Goal: Task Accomplishment & Management: Manage account settings

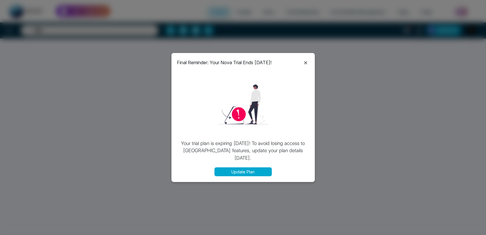
select select "*"
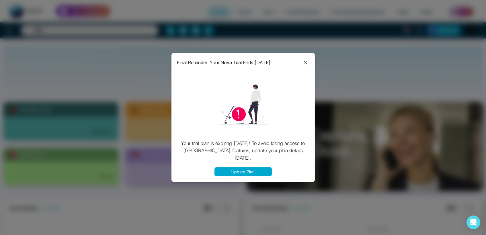
click at [306, 61] on icon at bounding box center [305, 62] width 7 height 7
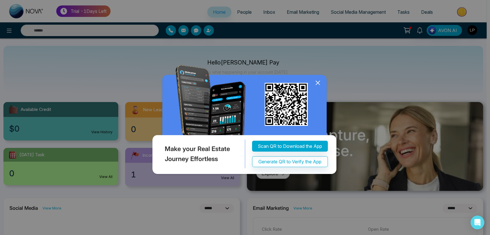
click at [316, 87] on icon at bounding box center [317, 83] width 9 height 9
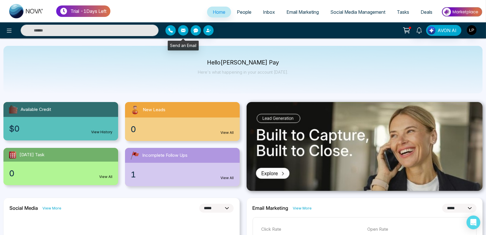
click at [181, 32] on icon "button" at bounding box center [183, 30] width 5 height 5
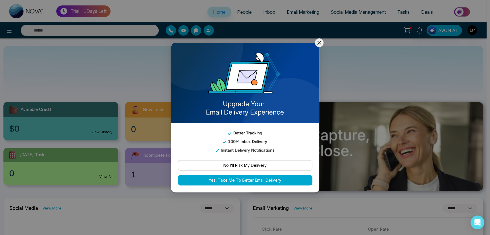
click at [246, 160] on button "No I'll Risk My Delivery" at bounding box center [245, 165] width 134 height 10
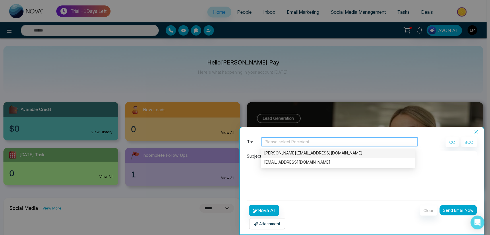
click at [291, 141] on div at bounding box center [340, 142] width 154 height 7
click at [284, 154] on div "Lokesh@mmnovatech.com" at bounding box center [337, 153] width 147 height 6
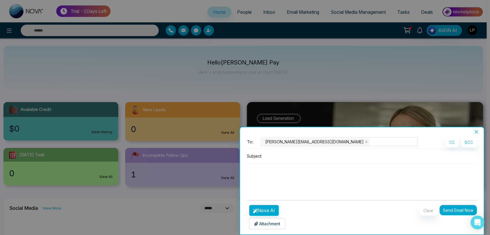
click at [248, 175] on textarea at bounding box center [362, 178] width 230 height 28
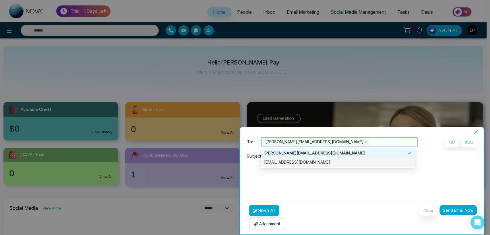
click at [341, 144] on div "Lokesh@mmnovatech.com" at bounding box center [340, 142] width 154 height 8
click at [314, 163] on div "lokeshjoshi6454@gmail.com" at bounding box center [337, 162] width 147 height 6
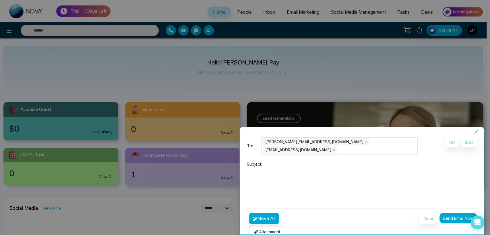
drag, startPoint x: 285, startPoint y: 178, endPoint x: 276, endPoint y: 185, distance: 11.4
click at [285, 179] on textarea at bounding box center [362, 186] width 230 height 28
click at [270, 160] on input at bounding box center [370, 164] width 213 height 9
type input "**********"
click at [270, 178] on textarea at bounding box center [362, 186] width 230 height 28
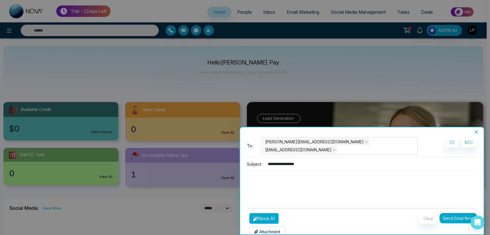
click at [271, 214] on button "Nova AI" at bounding box center [264, 218] width 30 height 11
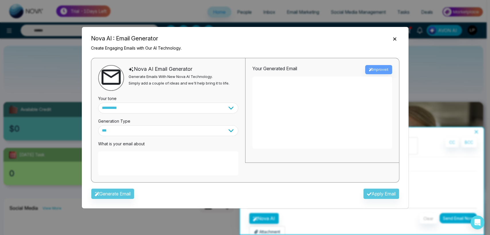
click at [112, 168] on textarea at bounding box center [168, 164] width 140 height 24
paste textarea "**********"
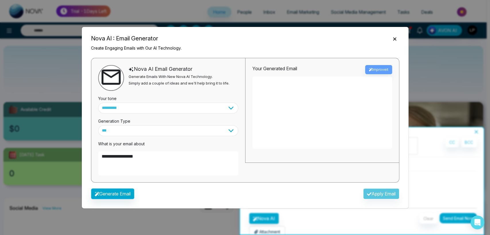
type textarea "**********"
click at [115, 193] on button "Generate Email" at bounding box center [112, 194] width 43 height 11
type textarea "**********"
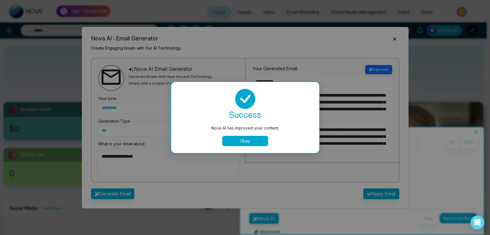
click at [362, 181] on div "Nova AI has improved your content. success Nova AI has improved your content. O…" at bounding box center [245, 117] width 490 height 235
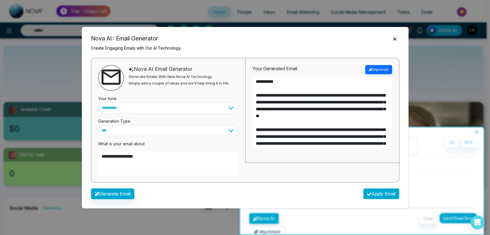
click at [371, 195] on button "Apply Email" at bounding box center [381, 194] width 36 height 11
type textarea "**********"
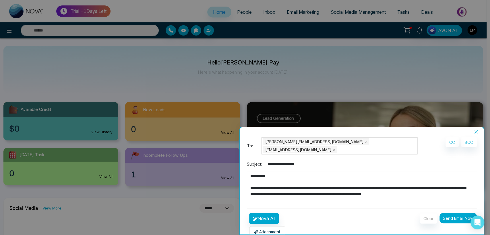
click at [454, 213] on button "Send Email Now" at bounding box center [457, 218] width 37 height 10
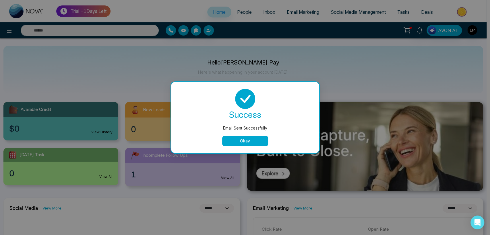
click at [247, 137] on button "Okay" at bounding box center [245, 141] width 46 height 10
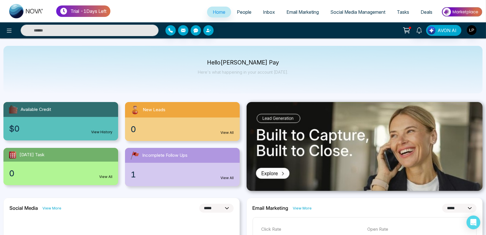
click at [295, 11] on span "Email Marketing" at bounding box center [303, 12] width 32 height 6
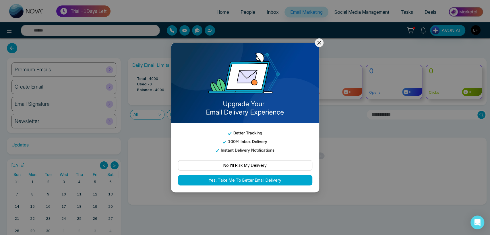
click at [242, 166] on button "No I'll Risk My Delivery" at bounding box center [245, 165] width 134 height 10
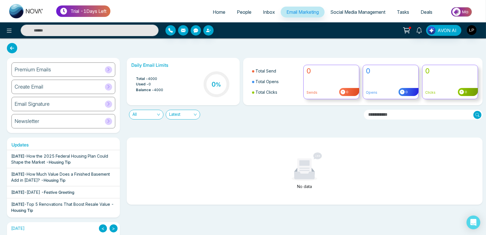
click at [263, 10] on span "Inbox" at bounding box center [269, 12] width 12 height 6
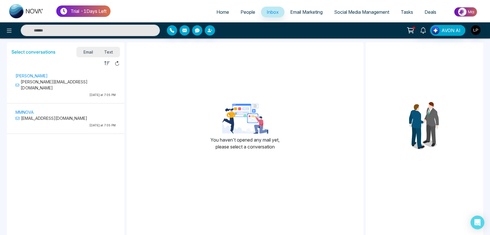
click at [71, 72] on div "Lokesh Lokesh@mmnovatech.com Today at 7:05 PM" at bounding box center [66, 84] width 112 height 31
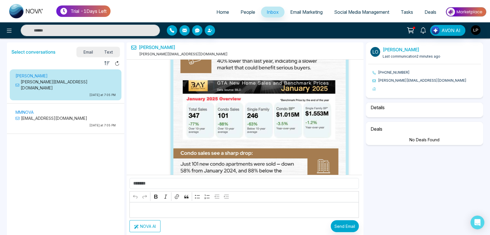
scroll to position [813, 0]
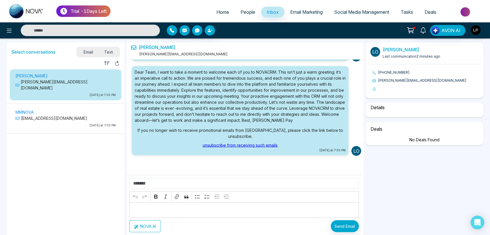
click at [142, 228] on button "NOVA AI" at bounding box center [144, 226] width 31 height 12
select select "****"
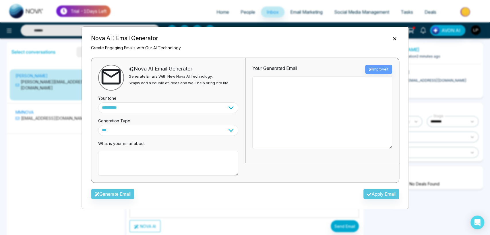
click at [122, 159] on textarea at bounding box center [168, 163] width 140 height 25
paste textarea "**********"
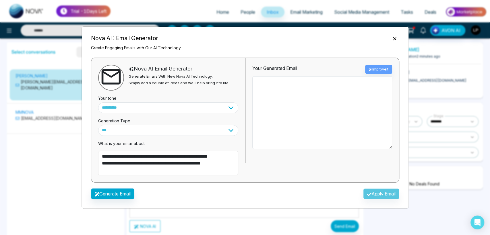
type textarea "**********"
click at [130, 198] on button "Generate Email" at bounding box center [112, 194] width 43 height 11
type textarea "**********"
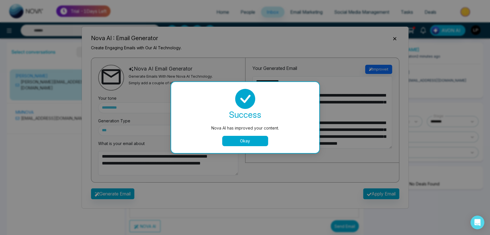
click at [240, 138] on button "Okay" at bounding box center [245, 141] width 46 height 10
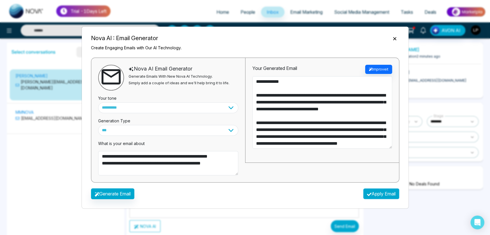
click at [383, 189] on button "Apply Email" at bounding box center [381, 194] width 36 height 11
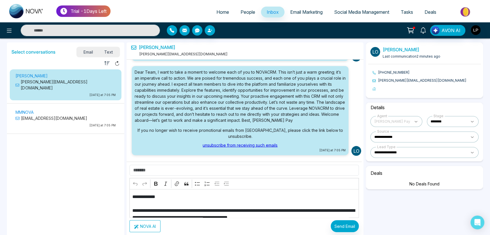
type textarea "**********"
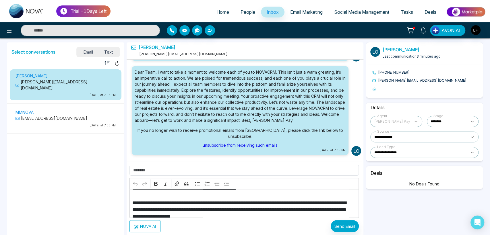
scroll to position [0, 0]
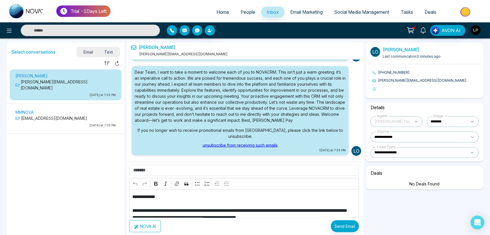
click at [45, 123] on p "Today at 7:05 PM" at bounding box center [65, 125] width 100 height 4
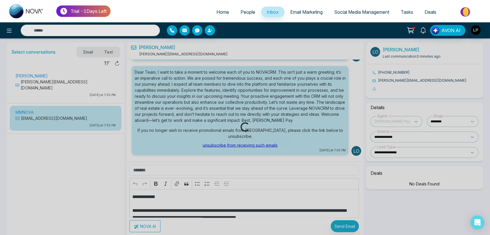
scroll to position [8, 0]
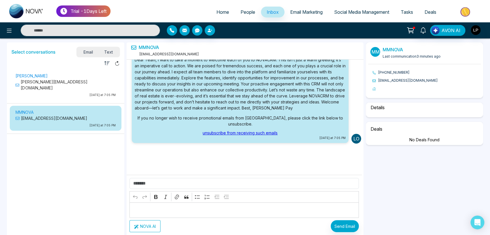
click at [148, 227] on button "NOVA AI" at bounding box center [144, 226] width 31 height 12
select select "****"
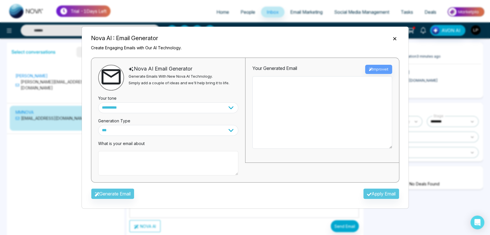
click at [132, 168] on textarea at bounding box center [168, 163] width 140 height 25
paste textarea "**********"
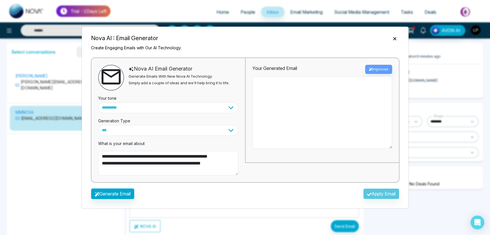
type textarea "**********"
click at [127, 196] on button "Generate Email" at bounding box center [112, 194] width 43 height 11
type textarea "**********"
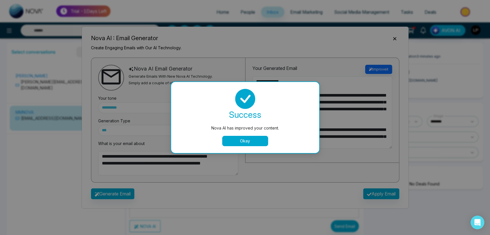
click at [240, 142] on button "Okay" at bounding box center [245, 141] width 46 height 10
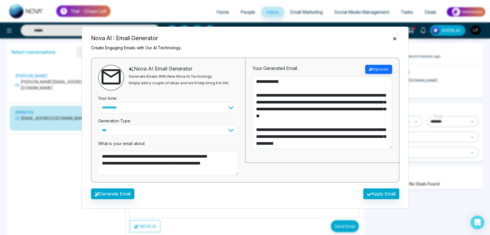
click at [393, 38] on icon "Close" at bounding box center [394, 38] width 3 height 3
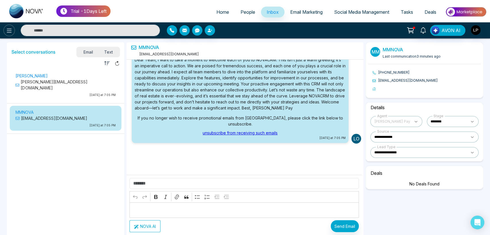
click at [7, 33] on icon at bounding box center [9, 30] width 7 height 7
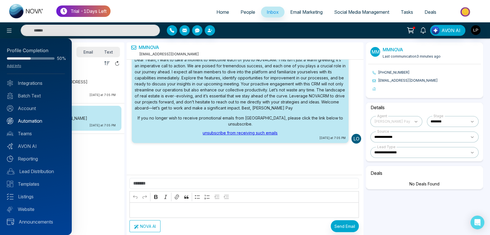
click at [28, 121] on link "Automation" at bounding box center [36, 121] width 58 height 7
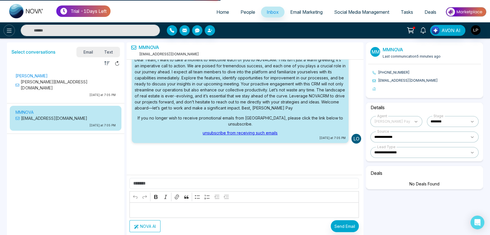
click at [9, 32] on icon at bounding box center [9, 30] width 7 height 7
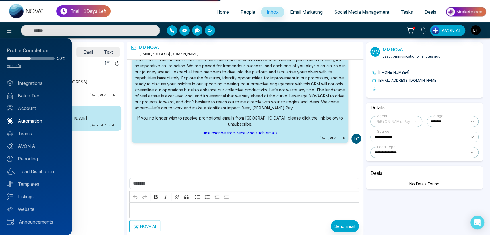
click at [30, 118] on link "Automation" at bounding box center [36, 121] width 58 height 7
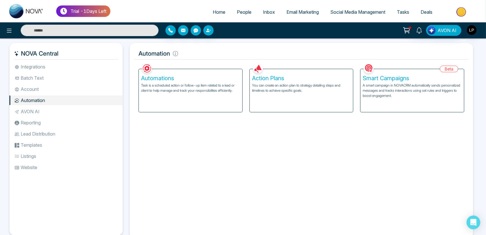
click at [316, 95] on div "Action Plans You can create an action plan to strategy detailing steps and time…" at bounding box center [302, 90] width 104 height 43
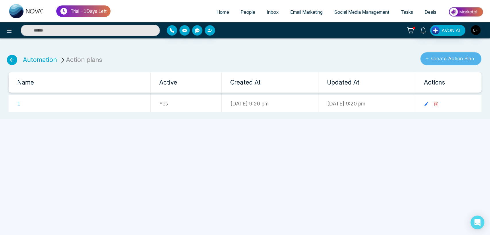
click at [445, 62] on button "Create Action Plan" at bounding box center [450, 58] width 61 height 13
click at [445, 58] on button "Create Action Plan" at bounding box center [450, 58] width 61 height 13
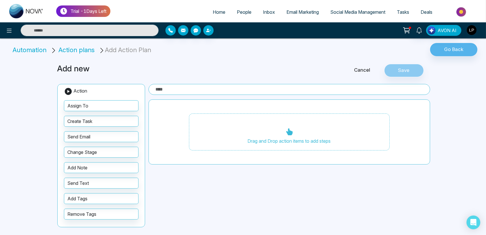
click at [239, 6] on ul "Home People Inbox Email Marketing Social Media Management Tasks Deals" at bounding box center [296, 13] width 372 height 16
click at [241, 11] on span "People" at bounding box center [244, 12] width 15 height 6
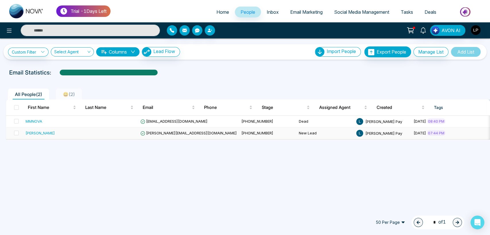
click at [169, 134] on span "Lokesh@mmnovatech.com" at bounding box center [188, 133] width 96 height 5
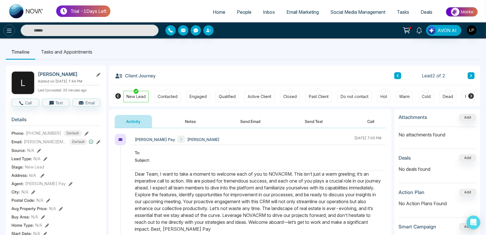
click at [8, 28] on icon at bounding box center [9, 30] width 7 height 7
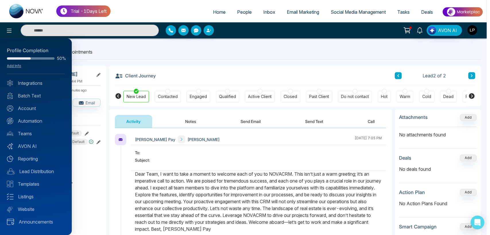
click at [239, 14] on div at bounding box center [245, 117] width 490 height 235
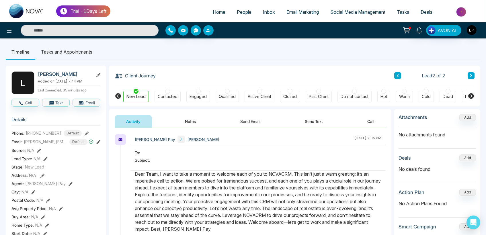
click at [243, 26] on div at bounding box center [223, 30] width 115 height 10
click at [236, 5] on ul "Home People Inbox Email Marketing Social Media Management Tasks Deals" at bounding box center [296, 13] width 372 height 16
click at [237, 14] on span "People" at bounding box center [244, 12] width 15 height 6
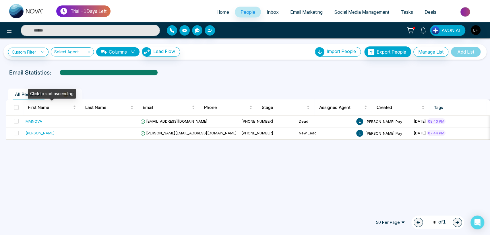
click at [20, 106] on th at bounding box center [14, 108] width 17 height 16
click at [18, 108] on span at bounding box center [16, 107] width 5 height 5
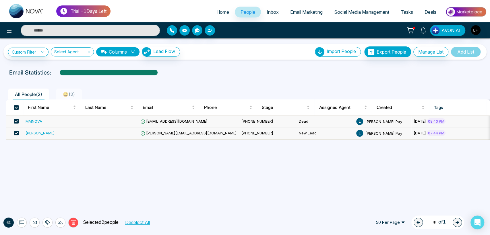
click at [44, 222] on div at bounding box center [47, 223] width 10 height 10
click at [34, 199] on link "Add Tags" at bounding box center [33, 200] width 18 height 5
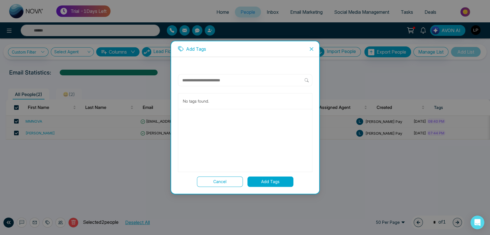
click at [197, 80] on input "text" at bounding box center [243, 80] width 123 height 7
type input "****"
click at [213, 106] on div "Create new tag " JIRA "" at bounding box center [245, 102] width 134 height 16
click at [212, 102] on span "Create new tag " JIRA "" at bounding box center [212, 101] width 42 height 6
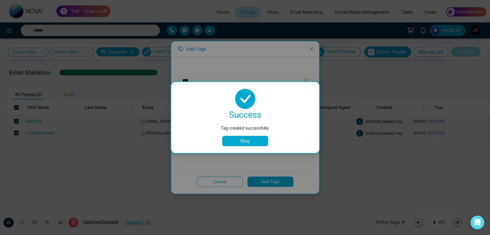
click at [248, 140] on button "Okay" at bounding box center [245, 141] width 46 height 10
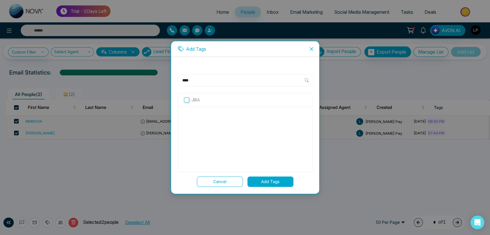
click at [189, 94] on div "JIRA" at bounding box center [245, 100] width 134 height 13
click at [195, 102] on p "JIRA" at bounding box center [195, 100] width 8 height 6
click at [267, 179] on button "Add Tags" at bounding box center [270, 182] width 46 height 10
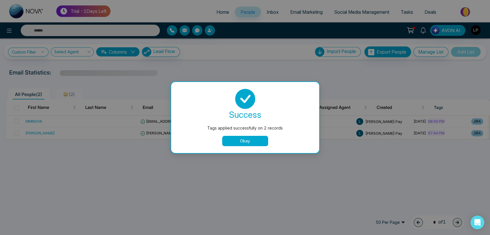
click at [240, 141] on button "Okay" at bounding box center [245, 141] width 46 height 10
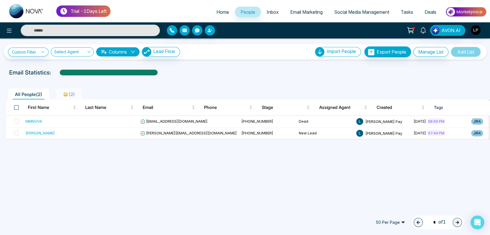
click at [16, 106] on span at bounding box center [16, 107] width 5 height 5
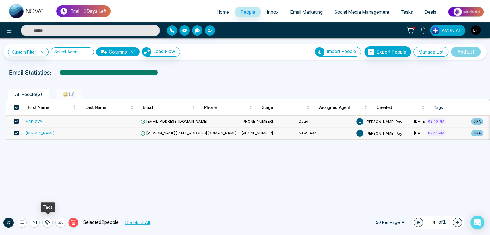
drag, startPoint x: 49, startPoint y: 221, endPoint x: 49, endPoint y: 217, distance: 4.6
click at [49, 221] on icon at bounding box center [47, 222] width 5 height 5
click at [39, 199] on link "Add Tags" at bounding box center [33, 200] width 18 height 5
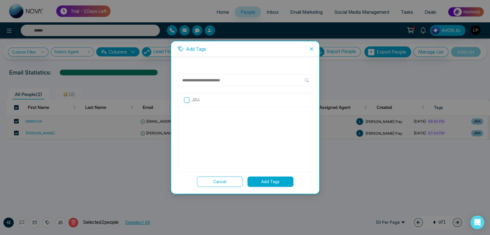
click at [209, 101] on label "JIRA" at bounding box center [245, 100] width 122 height 6
click at [262, 181] on button "Add Tags" at bounding box center [270, 182] width 46 height 10
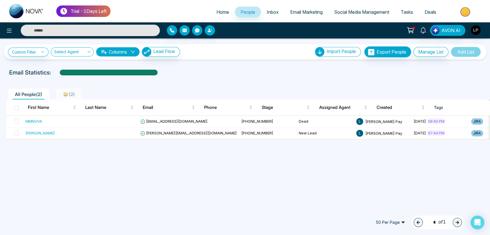
click at [216, 33] on div at bounding box center [225, 30] width 116 height 10
click at [211, 28] on icon "button" at bounding box center [209, 30] width 5 height 5
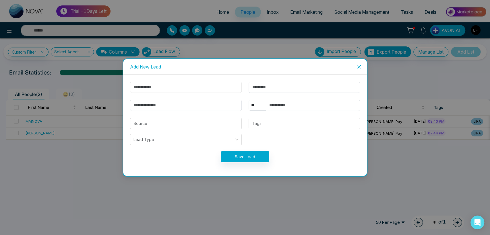
click at [156, 85] on input "text" at bounding box center [186, 87] width 112 height 11
type input "*******"
click at [147, 104] on input "email" at bounding box center [186, 105] width 112 height 11
type input "**********"
click at [253, 106] on select "** **** *** *** *** **** ***" at bounding box center [257, 105] width 17 height 11
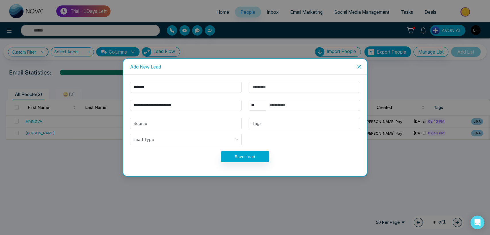
select select "***"
click at [249, 100] on select "** **** *** *** *** **** ***" at bounding box center [257, 105] width 17 height 11
click at [276, 106] on input "text" at bounding box center [313, 105] width 94 height 11
type input "**********"
drag, startPoint x: 155, startPoint y: 88, endPoint x: 101, endPoint y: 88, distance: 54.0
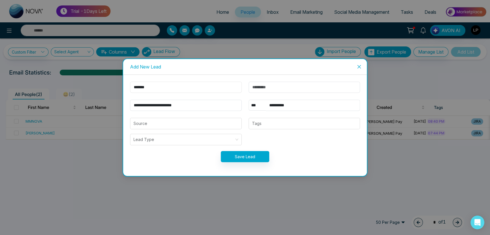
click at [101, 88] on div "**********" at bounding box center [245, 117] width 490 height 235
type input "*****"
click at [254, 159] on button "Save Lead" at bounding box center [245, 156] width 48 height 11
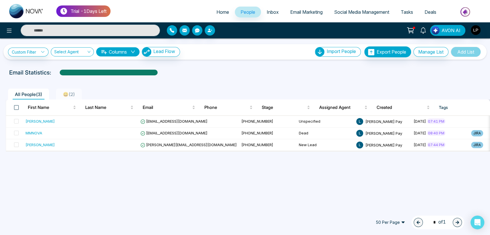
click at [16, 106] on span at bounding box center [16, 107] width 5 height 5
drag, startPoint x: 14, startPoint y: 133, endPoint x: 14, endPoint y: 148, distance: 14.6
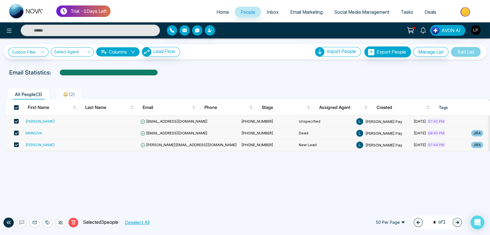
click at [14, 135] on span at bounding box center [16, 133] width 5 height 5
click at [16, 143] on span at bounding box center [16, 145] width 5 height 5
click at [15, 133] on span at bounding box center [16, 133] width 5 height 5
click at [49, 221] on icon at bounding box center [47, 222] width 5 height 5
click at [31, 199] on link "Add Tags" at bounding box center [33, 200] width 18 height 5
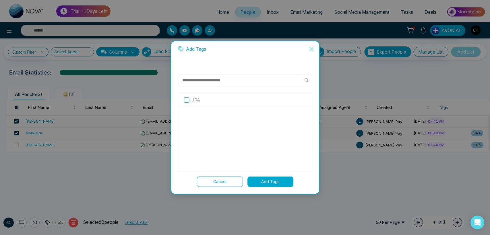
click at [197, 104] on div "JIRA" at bounding box center [245, 100] width 134 height 13
click at [195, 99] on p "JIRA" at bounding box center [195, 100] width 8 height 6
click at [265, 178] on button "Add Tags" at bounding box center [270, 182] width 46 height 10
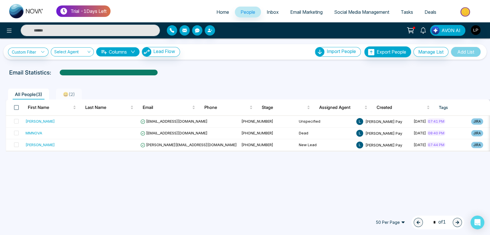
click at [15, 106] on span at bounding box center [16, 107] width 5 height 5
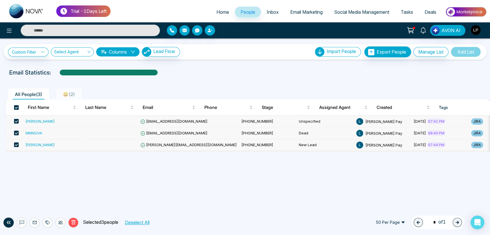
click at [63, 222] on div at bounding box center [60, 223] width 10 height 10
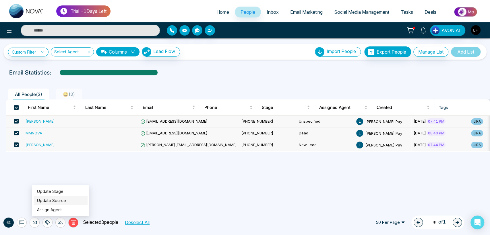
click at [51, 198] on link "Update Source" at bounding box center [51, 200] width 29 height 5
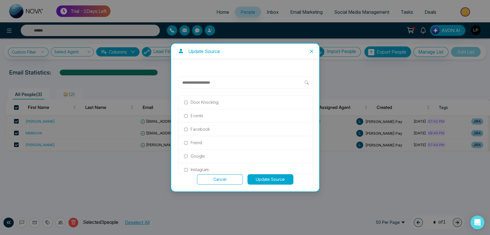
click at [193, 104] on p "Door Knocking" at bounding box center [205, 102] width 28 height 6
click at [262, 180] on button "Update Source" at bounding box center [270, 179] width 46 height 10
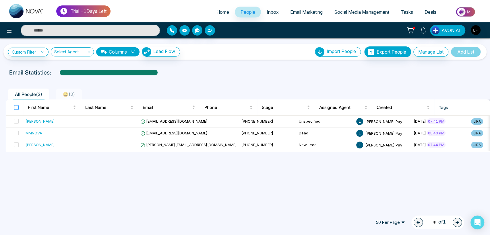
drag, startPoint x: 15, startPoint y: 106, endPoint x: 16, endPoint y: 110, distance: 3.9
click at [15, 106] on span at bounding box center [16, 107] width 5 height 5
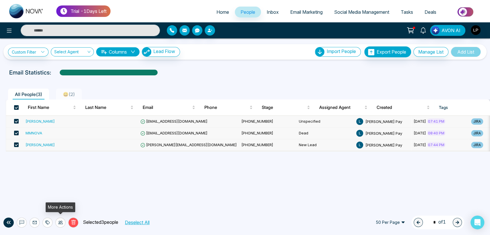
click at [59, 224] on icon at bounding box center [60, 222] width 5 height 3
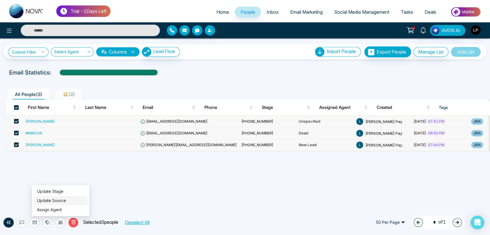
click at [53, 198] on link "Update Source" at bounding box center [51, 200] width 29 height 5
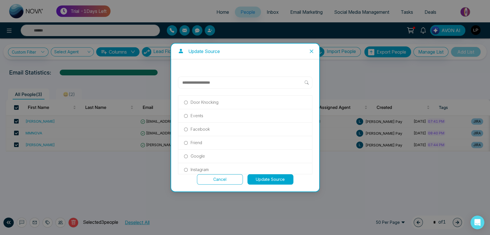
click at [198, 100] on p "Door Knocking" at bounding box center [205, 102] width 28 height 6
click at [277, 176] on button "Update Source" at bounding box center [270, 179] width 46 height 10
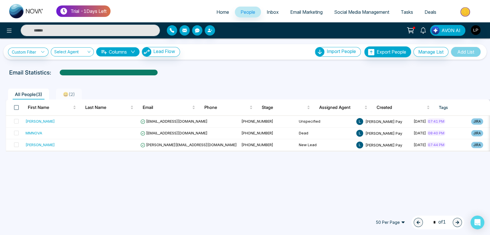
click at [16, 106] on span at bounding box center [16, 107] width 5 height 5
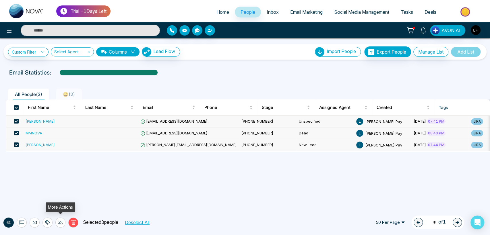
click at [58, 224] on icon at bounding box center [60, 222] width 5 height 5
click at [12, 161] on div "Trial - 1 Days Left Home People Inbox Email Marketing Social Media Management T…" at bounding box center [245, 117] width 490 height 235
click at [71, 90] on li "😀 ( 2 )" at bounding box center [69, 94] width 26 height 11
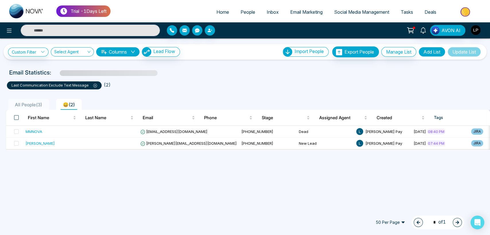
click at [16, 116] on span at bounding box center [16, 117] width 5 height 5
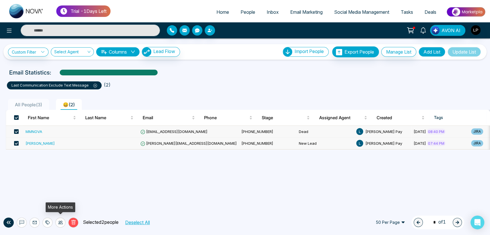
click at [59, 221] on icon at bounding box center [60, 222] width 5 height 3
click at [54, 194] on link "Update Stage" at bounding box center [50, 191] width 26 height 5
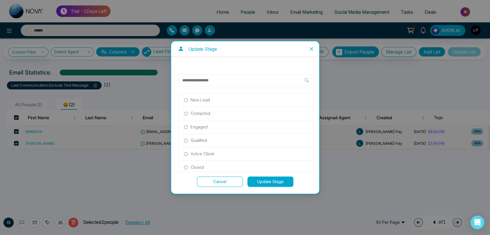
click at [309, 47] on icon "close" at bounding box center [311, 49] width 5 height 5
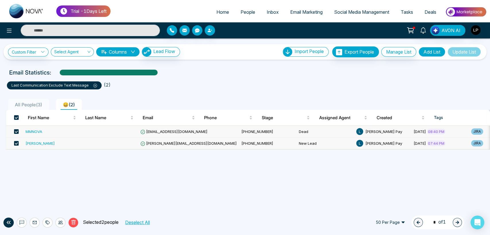
click at [46, 227] on div at bounding box center [47, 223] width 10 height 10
click at [37, 199] on link "Add Tags" at bounding box center [33, 200] width 18 height 5
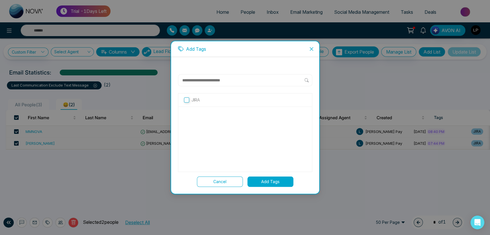
click at [197, 100] on p "JIRA" at bounding box center [195, 100] width 8 height 6
click at [269, 187] on div "JIRA Cancel Add Tags" at bounding box center [245, 125] width 148 height 137
click at [267, 181] on button "Add Tags" at bounding box center [270, 182] width 46 height 10
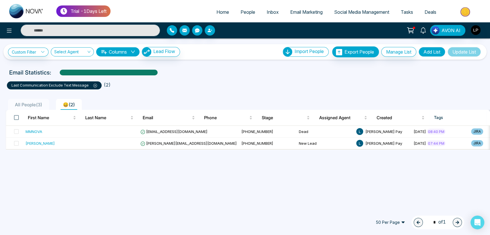
click at [15, 115] on span at bounding box center [16, 117] width 5 height 5
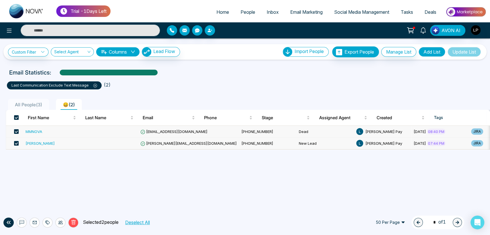
click at [60, 228] on div "Delete Selected 2 people Deselect All 50 Per Page 1 * of 1" at bounding box center [245, 222] width 490 height 25
click at [59, 224] on icon at bounding box center [60, 222] width 5 height 5
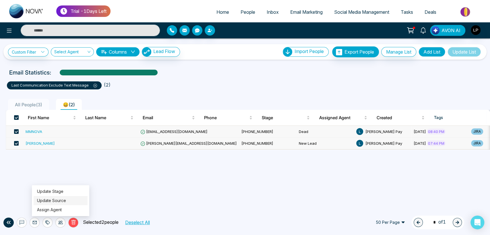
click at [58, 200] on link "Update Source" at bounding box center [51, 200] width 29 height 5
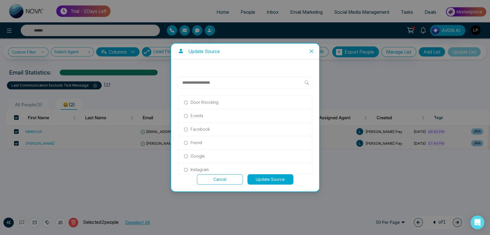
click at [199, 114] on p "Events" at bounding box center [197, 116] width 13 height 6
click at [200, 104] on p "Door Knocking" at bounding box center [205, 102] width 28 height 6
click at [259, 179] on button "Update Source" at bounding box center [270, 179] width 46 height 10
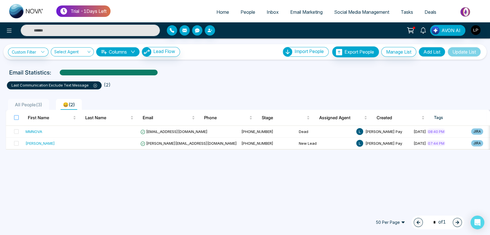
click at [16, 120] on label at bounding box center [16, 118] width 5 height 6
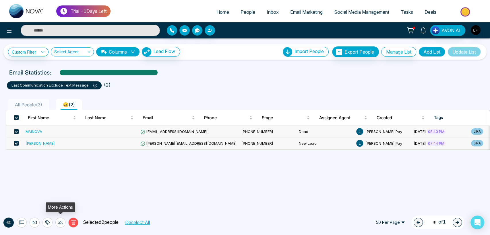
click at [63, 223] on div at bounding box center [60, 223] width 10 height 10
click at [58, 190] on link "Update Stage" at bounding box center [50, 191] width 26 height 5
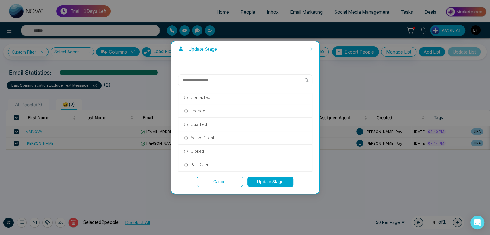
scroll to position [32, 0]
click at [197, 150] on p "Past Client" at bounding box center [201, 149] width 20 height 6
click at [268, 179] on button "Update Stage" at bounding box center [270, 182] width 46 height 10
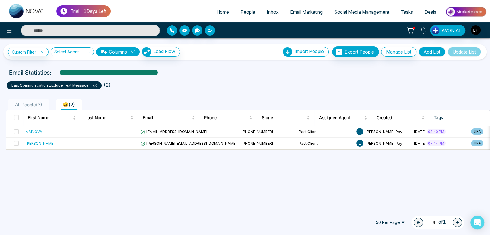
click at [25, 104] on span "All People ( 3 )" at bounding box center [29, 105] width 32 height 6
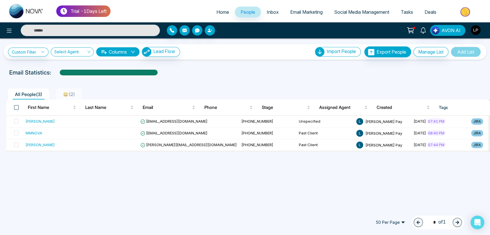
click at [16, 108] on span at bounding box center [16, 107] width 5 height 5
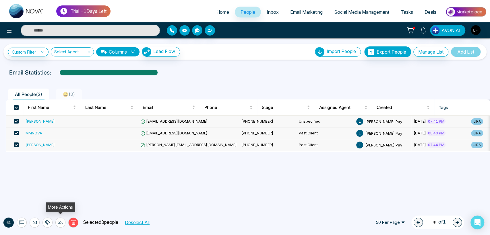
click at [59, 223] on icon at bounding box center [60, 222] width 5 height 5
click at [56, 191] on link "Update Stage" at bounding box center [50, 191] width 26 height 5
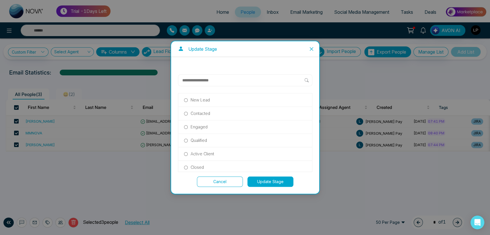
scroll to position [32, 0]
click at [201, 145] on div "Past Client" at bounding box center [245, 149] width 134 height 13
click at [199, 148] on p "Past Client" at bounding box center [201, 149] width 20 height 6
click at [261, 178] on button "Update Stage" at bounding box center [270, 182] width 46 height 10
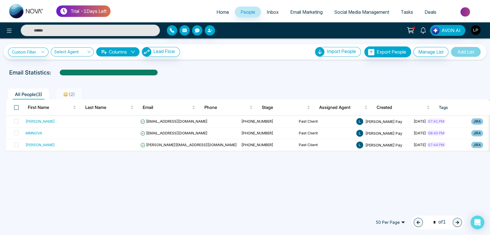
click at [15, 107] on span at bounding box center [16, 107] width 5 height 5
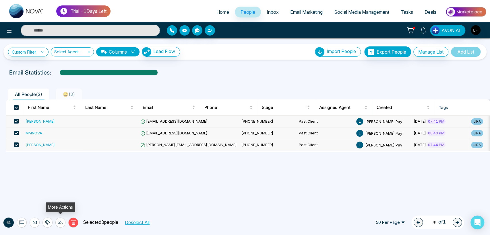
click at [61, 219] on div at bounding box center [60, 223] width 10 height 10
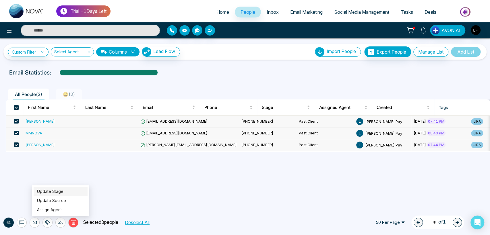
click at [57, 189] on link "Update Stage" at bounding box center [50, 191] width 26 height 5
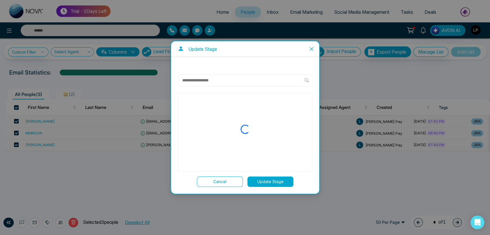
click at [312, 47] on icon "close" at bounding box center [311, 49] width 5 height 5
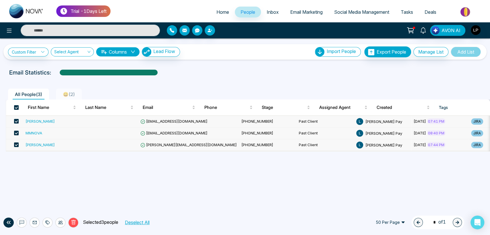
click at [64, 225] on div at bounding box center [60, 223] width 10 height 10
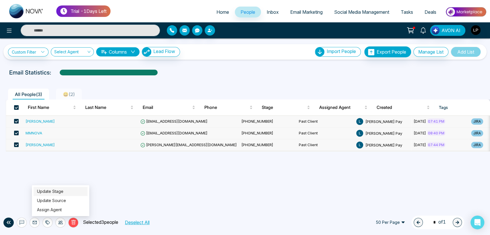
click at [55, 189] on link "Update Stage" at bounding box center [50, 191] width 26 height 5
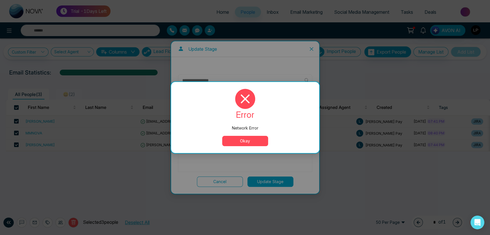
drag, startPoint x: 242, startPoint y: 138, endPoint x: 238, endPoint y: 138, distance: 4.1
click at [242, 138] on button "Okay" at bounding box center [245, 141] width 46 height 10
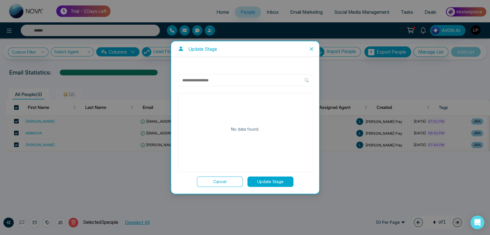
click at [195, 81] on input "text" at bounding box center [243, 80] width 123 height 7
click at [310, 49] on icon "close" at bounding box center [311, 49] width 5 height 5
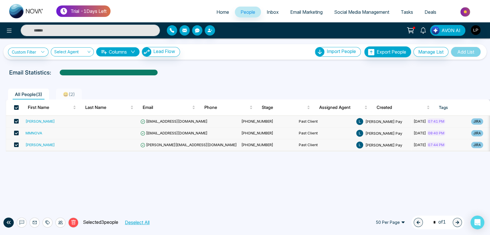
click at [59, 225] on div at bounding box center [60, 223] width 10 height 10
click at [52, 189] on link "Update Stage" at bounding box center [50, 191] width 26 height 5
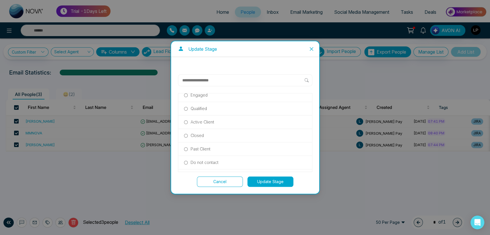
click at [200, 152] on div "Past Client" at bounding box center [245, 149] width 134 height 13
click at [202, 148] on p "Past Client" at bounding box center [201, 149] width 20 height 6
click at [257, 181] on button "Update Stage" at bounding box center [270, 182] width 46 height 10
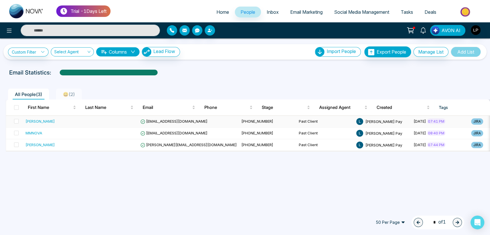
click at [160, 122] on span "vijaykumarjagale@gmail.com" at bounding box center [173, 121] width 67 height 5
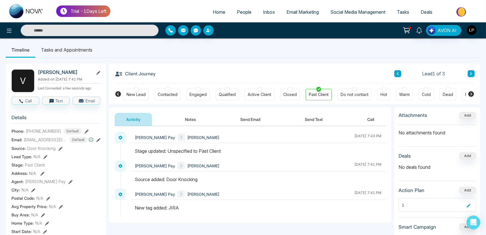
scroll to position [64, 0]
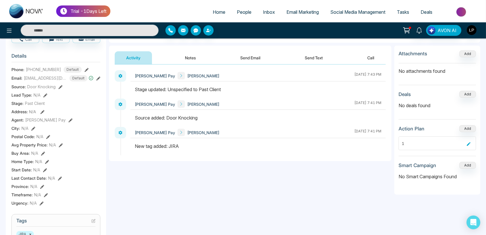
click at [59, 89] on icon at bounding box center [61, 87] width 4 height 4
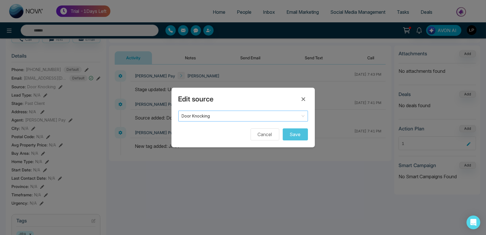
click at [225, 120] on span at bounding box center [241, 116] width 119 height 10
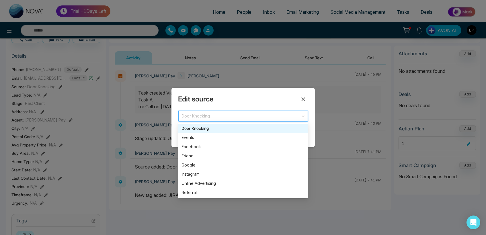
click at [196, 127] on div "Door Knocking" at bounding box center [243, 128] width 123 height 6
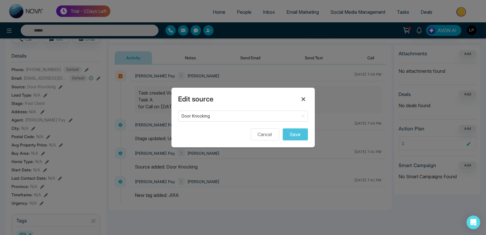
click at [301, 101] on icon at bounding box center [303, 99] width 7 height 7
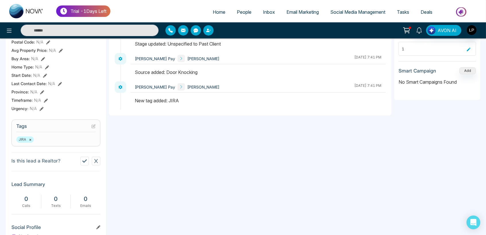
scroll to position [159, 0]
click at [93, 128] on icon at bounding box center [94, 126] width 4 height 4
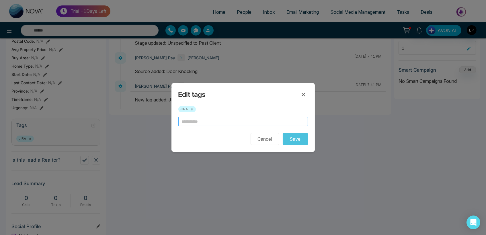
click at [205, 123] on input "text" at bounding box center [244, 121] width 130 height 9
click at [193, 109] on button "×" at bounding box center [192, 109] width 3 height 5
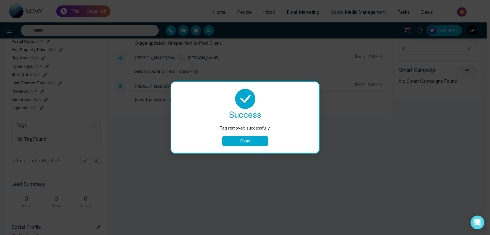
click at [303, 93] on div at bounding box center [245, 99] width 134 height 20
click at [237, 143] on button "Okay" at bounding box center [245, 141] width 46 height 10
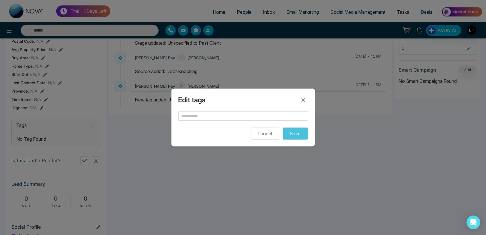
click at [247, 13] on div "Edit tags Cancel Save" at bounding box center [243, 117] width 486 height 235
click at [240, 13] on div "Edit tags Cancel Save" at bounding box center [243, 117] width 486 height 235
click at [303, 102] on icon at bounding box center [303, 100] width 7 height 7
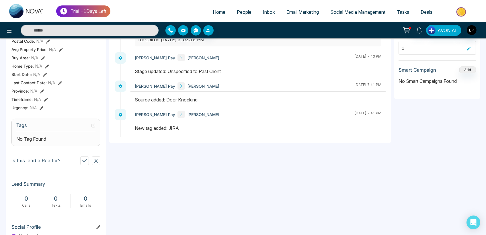
click at [236, 15] on link "People" at bounding box center [244, 12] width 26 height 11
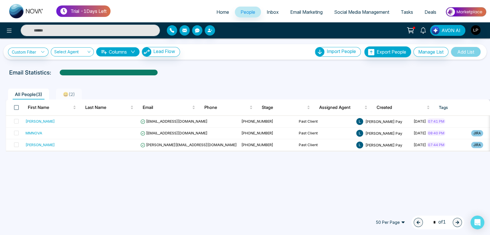
click at [15, 105] on span at bounding box center [16, 107] width 5 height 5
click at [62, 223] on icon at bounding box center [60, 222] width 5 height 3
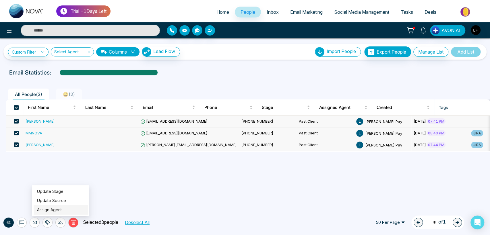
click at [57, 207] on link "Assign Agent" at bounding box center [49, 209] width 25 height 5
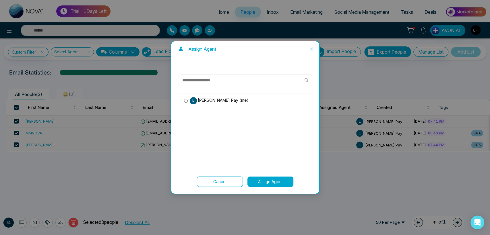
click at [199, 100] on span "Lokesh Pay (me)" at bounding box center [223, 100] width 52 height 6
click at [252, 183] on button "Assign Agent" at bounding box center [270, 182] width 46 height 10
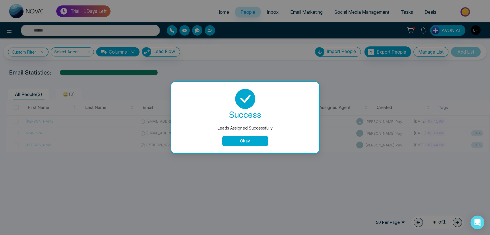
click at [250, 141] on button "Okay" at bounding box center [245, 141] width 46 height 10
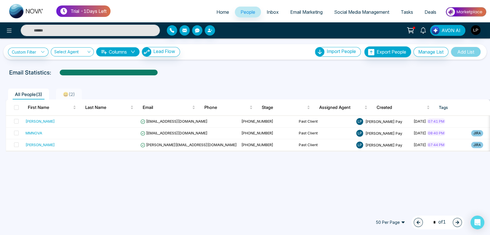
click at [19, 107] on th at bounding box center [14, 108] width 17 height 16
click at [15, 109] on span at bounding box center [16, 107] width 5 height 5
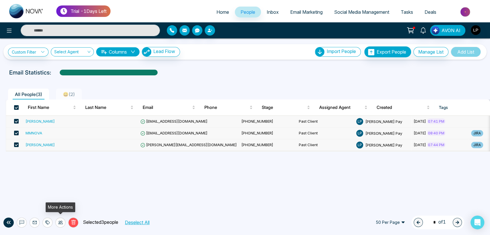
click at [60, 226] on div at bounding box center [60, 223] width 10 height 10
click at [59, 210] on link "Assign Agent" at bounding box center [49, 209] width 25 height 5
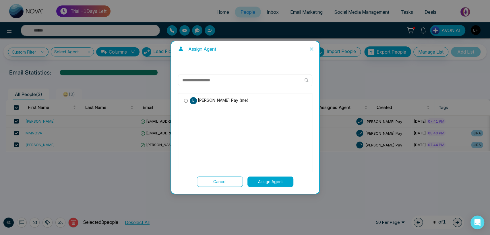
click at [205, 94] on div "L Lokesh Pay (me)" at bounding box center [245, 101] width 134 height 15
click at [205, 100] on span "Lokesh Pay (me)" at bounding box center [223, 100] width 52 height 6
click at [267, 187] on button "Assign Agent" at bounding box center [270, 182] width 46 height 10
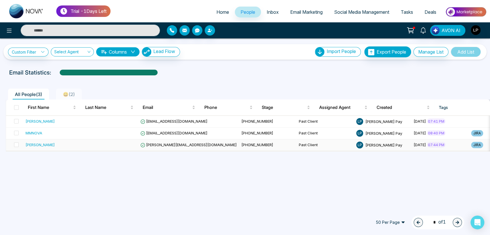
click at [239, 141] on td "+918421020309" at bounding box center [267, 145] width 57 height 12
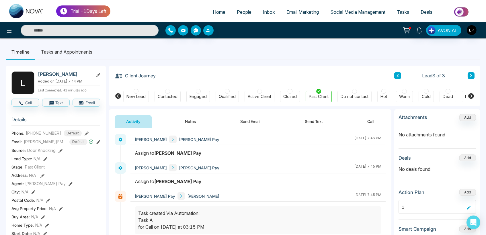
click at [244, 12] on span "People" at bounding box center [244, 12] width 15 height 6
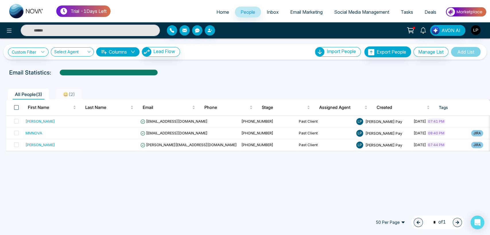
click at [15, 106] on span at bounding box center [16, 107] width 5 height 5
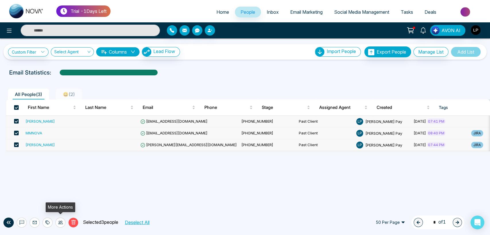
click at [61, 221] on icon at bounding box center [60, 222] width 5 height 5
click at [57, 191] on link "Update Stage" at bounding box center [50, 191] width 26 height 5
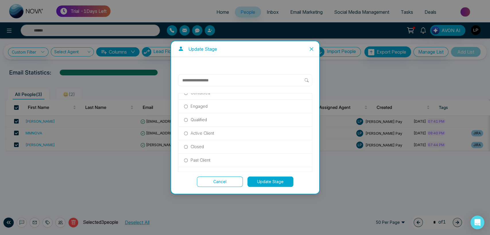
scroll to position [32, 0]
click at [202, 146] on p "Past Client" at bounding box center [201, 149] width 20 height 6
click at [252, 175] on div "New Lead Contacted Engaged Qualified Active Client Closed Past Client Do not co…" at bounding box center [245, 130] width 134 height 113
click at [257, 181] on button "Update Stage" at bounding box center [270, 182] width 46 height 10
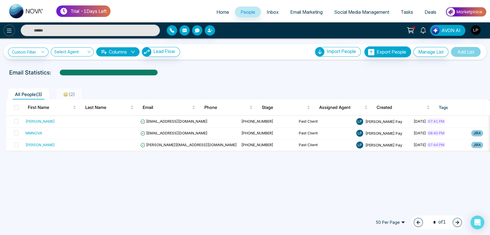
click at [7, 36] on button at bounding box center [8, 30] width 11 height 11
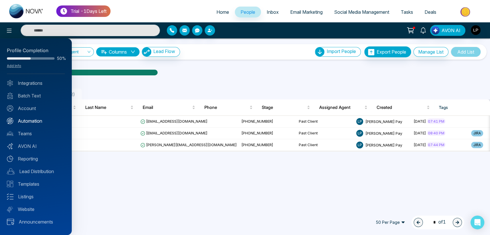
click at [26, 123] on link "Automation" at bounding box center [36, 121] width 58 height 7
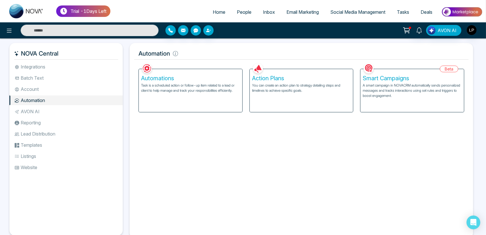
click at [209, 92] on p "Task is a scheduled action or follow-up item related to a lead or client to hel…" at bounding box center [190, 88] width 99 height 10
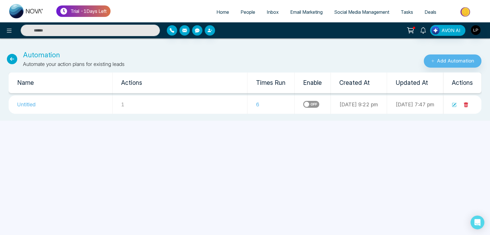
click at [9, 60] on icon at bounding box center [12, 59] width 10 height 10
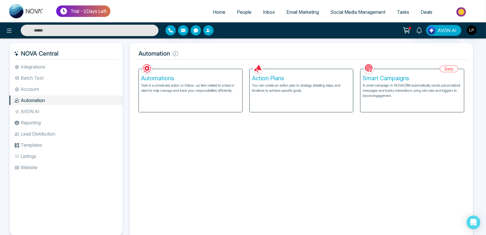
click at [283, 83] on div "Action Plans You can create an action plan to strategy detailing steps and time…" at bounding box center [302, 90] width 104 height 43
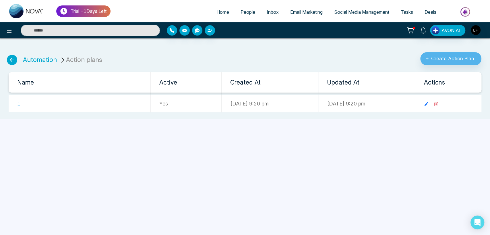
click at [438, 104] on icon at bounding box center [435, 104] width 5 height 5
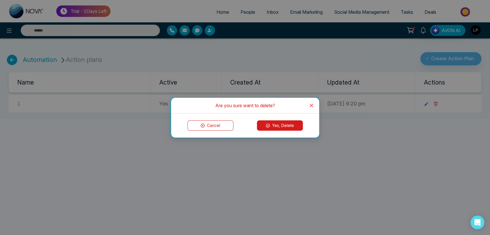
click at [276, 130] on button "Yes, Delete" at bounding box center [280, 126] width 46 height 10
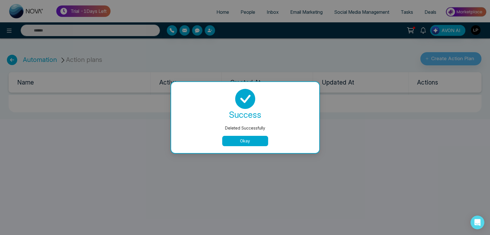
click at [250, 144] on button "Okay" at bounding box center [245, 141] width 46 height 10
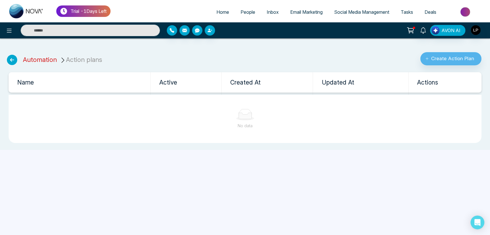
click at [42, 62] on link "Automation" at bounding box center [40, 59] width 34 height 7
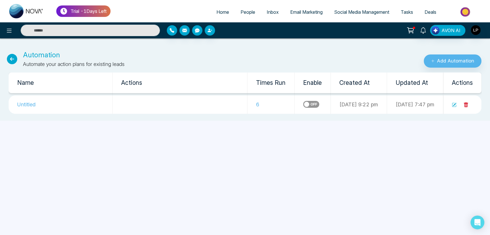
click at [303, 103] on label at bounding box center [311, 104] width 16 height 7
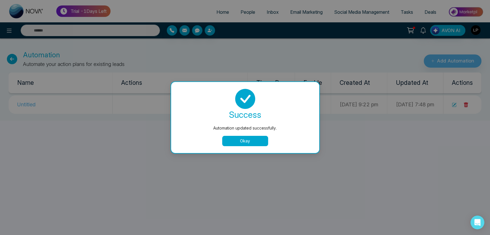
click at [243, 142] on button "Okay" at bounding box center [245, 141] width 46 height 10
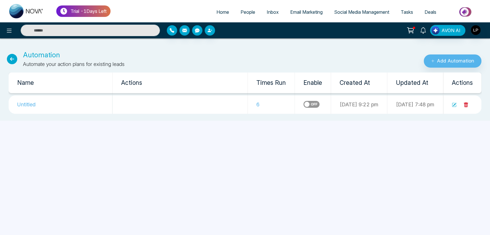
click at [303, 104] on label at bounding box center [311, 104] width 16 height 7
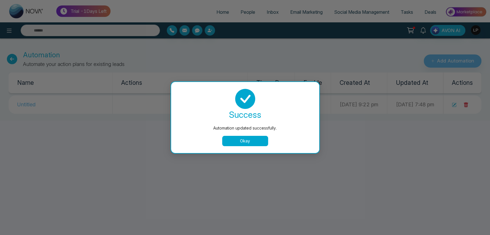
click at [242, 141] on button "Okay" at bounding box center [245, 141] width 46 height 10
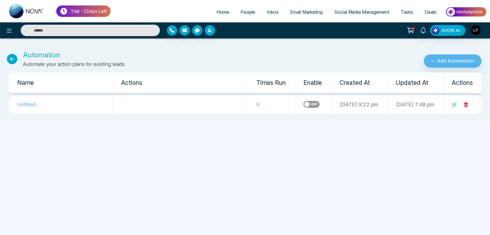
click at [303, 102] on label at bounding box center [311, 104] width 16 height 7
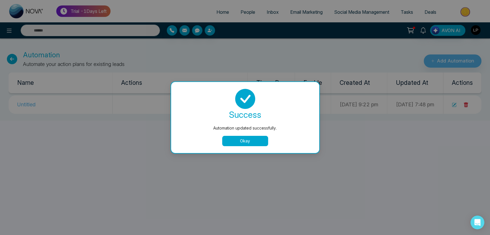
click at [246, 147] on div "success Automation updated successfully. Okay" at bounding box center [245, 117] width 148 height 71
click at [246, 141] on button "Okay" at bounding box center [245, 141] width 46 height 10
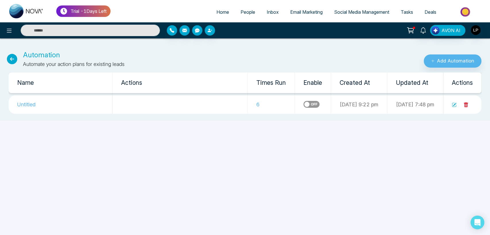
click at [409, 15] on link "Tasks" at bounding box center [407, 12] width 24 height 11
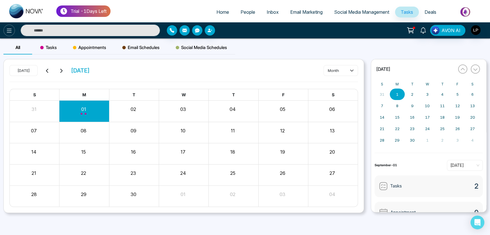
click at [12, 31] on icon at bounding box center [9, 30] width 7 height 7
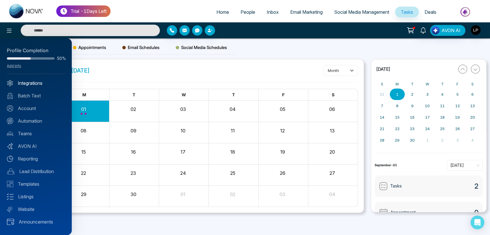
click at [30, 81] on link "Integrations" at bounding box center [36, 83] width 58 height 7
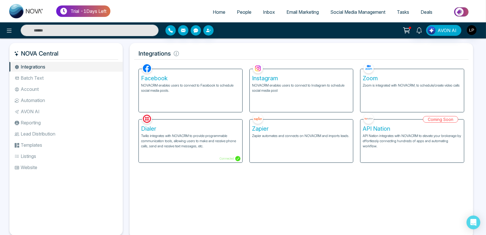
click at [409, 98] on div "Zoom Zoom is integrated with NOVACRM, to schedule/create video calls" at bounding box center [413, 90] width 104 height 43
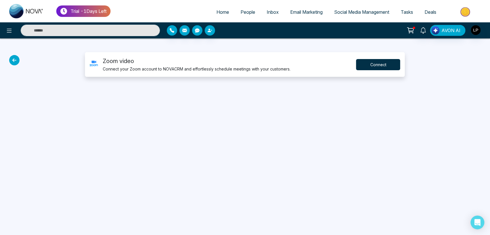
click at [382, 63] on button "Connect" at bounding box center [378, 64] width 44 height 11
click at [371, 62] on button "Connect" at bounding box center [378, 64] width 44 height 11
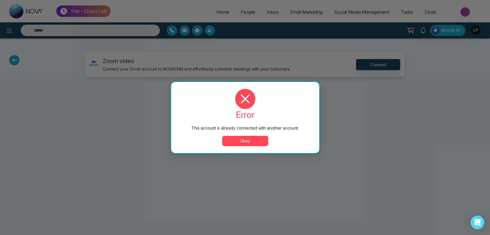
click at [234, 141] on button "Okay" at bounding box center [245, 141] width 46 height 10
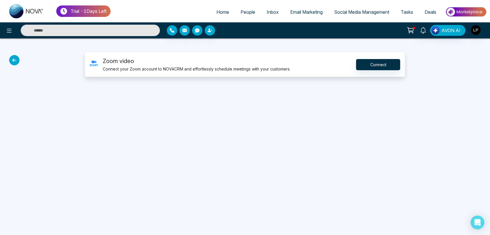
click at [353, 12] on span "Social Media Management" at bounding box center [361, 12] width 55 height 6
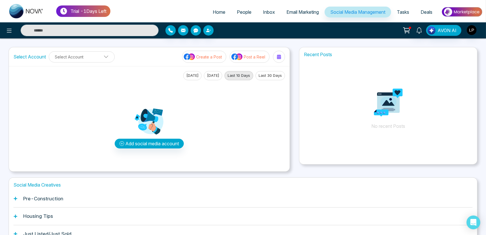
click at [15, 199] on icon at bounding box center [15, 198] width 3 height 3
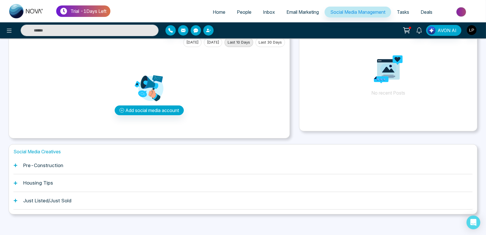
scroll to position [35, 0]
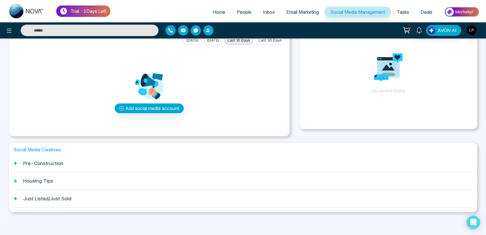
click at [13, 164] on div "Social Media Creatives Pre-Construction Housing Tips Just Listed/Just Sold" at bounding box center [243, 177] width 469 height 70
click at [16, 164] on icon at bounding box center [15, 163] width 3 height 3
click at [470, 28] on img "button" at bounding box center [472, 30] width 10 height 10
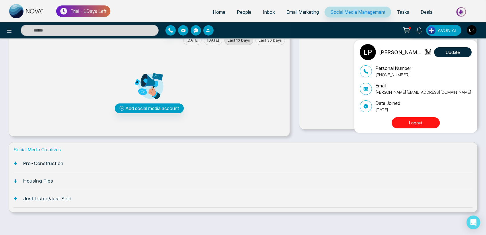
click at [405, 118] on button "Logout" at bounding box center [416, 122] width 48 height 11
